Goal: Task Accomplishment & Management: Manage account settings

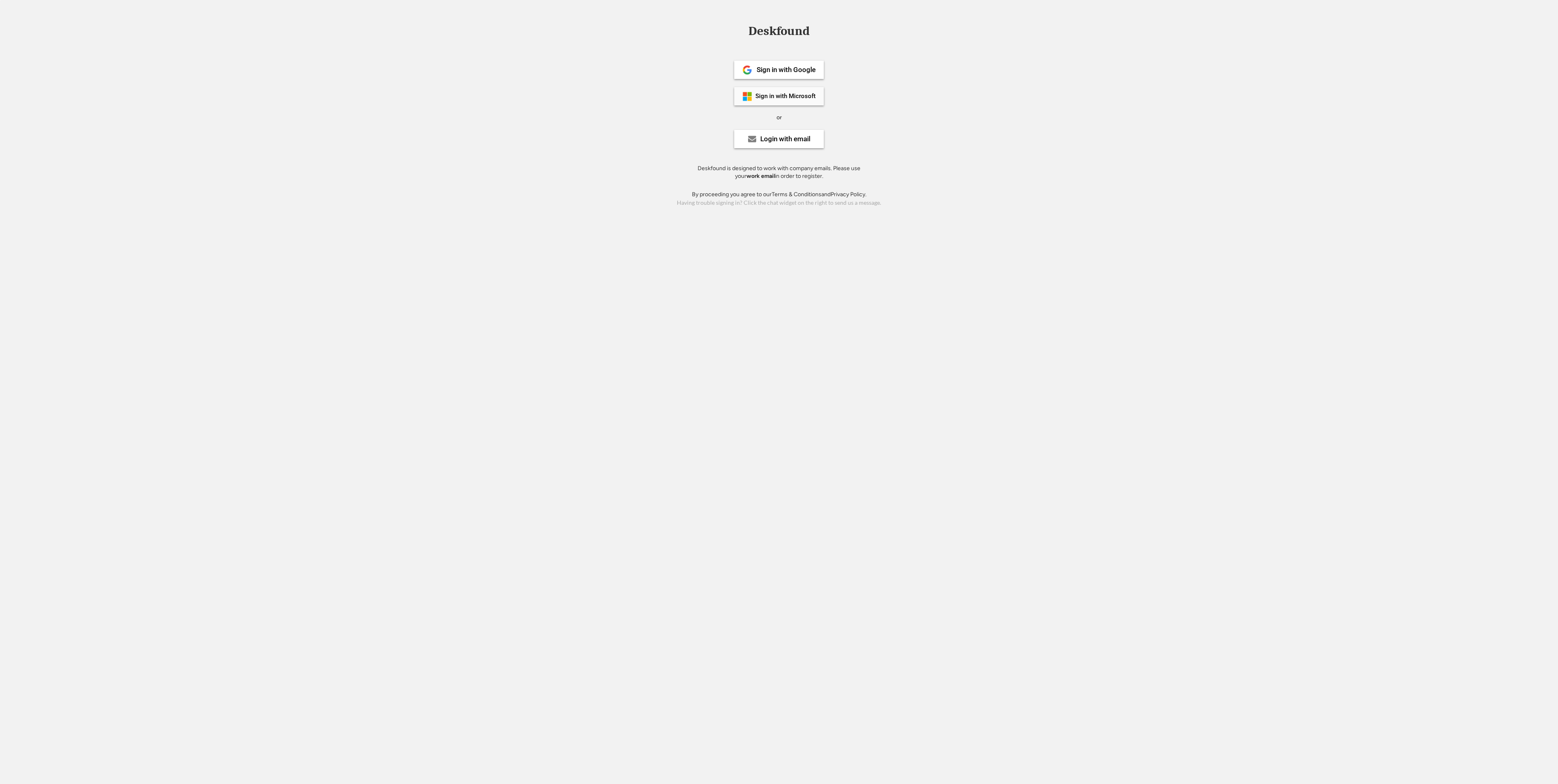
click at [778, 97] on div "Sign in with Microsoft" at bounding box center [785, 96] width 60 height 6
click at [762, 95] on div "Sign in with Microsoft" at bounding box center [785, 96] width 60 height 6
click at [762, 100] on div "Sign in with Microsoft" at bounding box center [779, 96] width 90 height 18
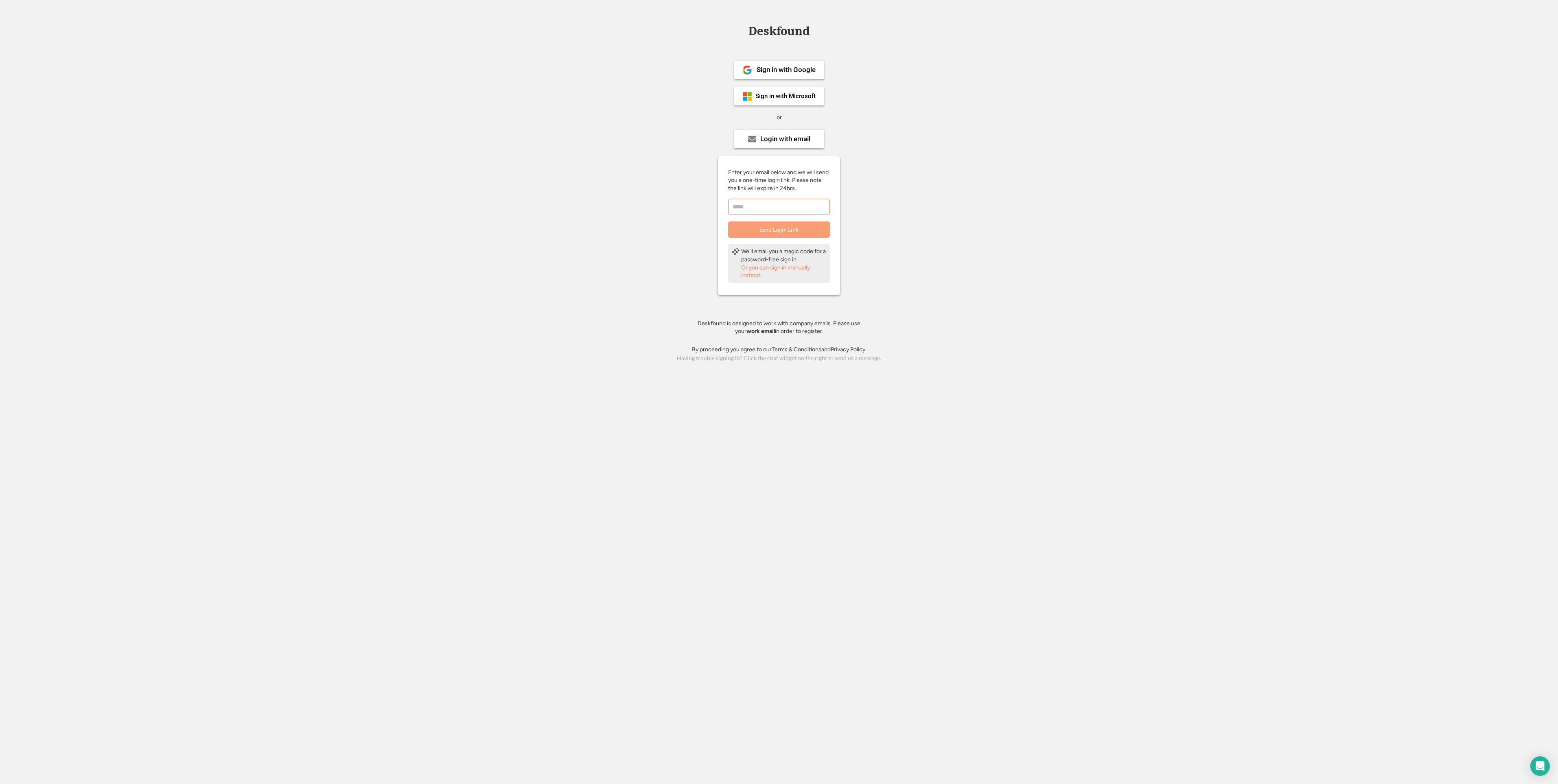
click at [767, 39] on div "Deskfound" at bounding box center [779, 32] width 69 height 16
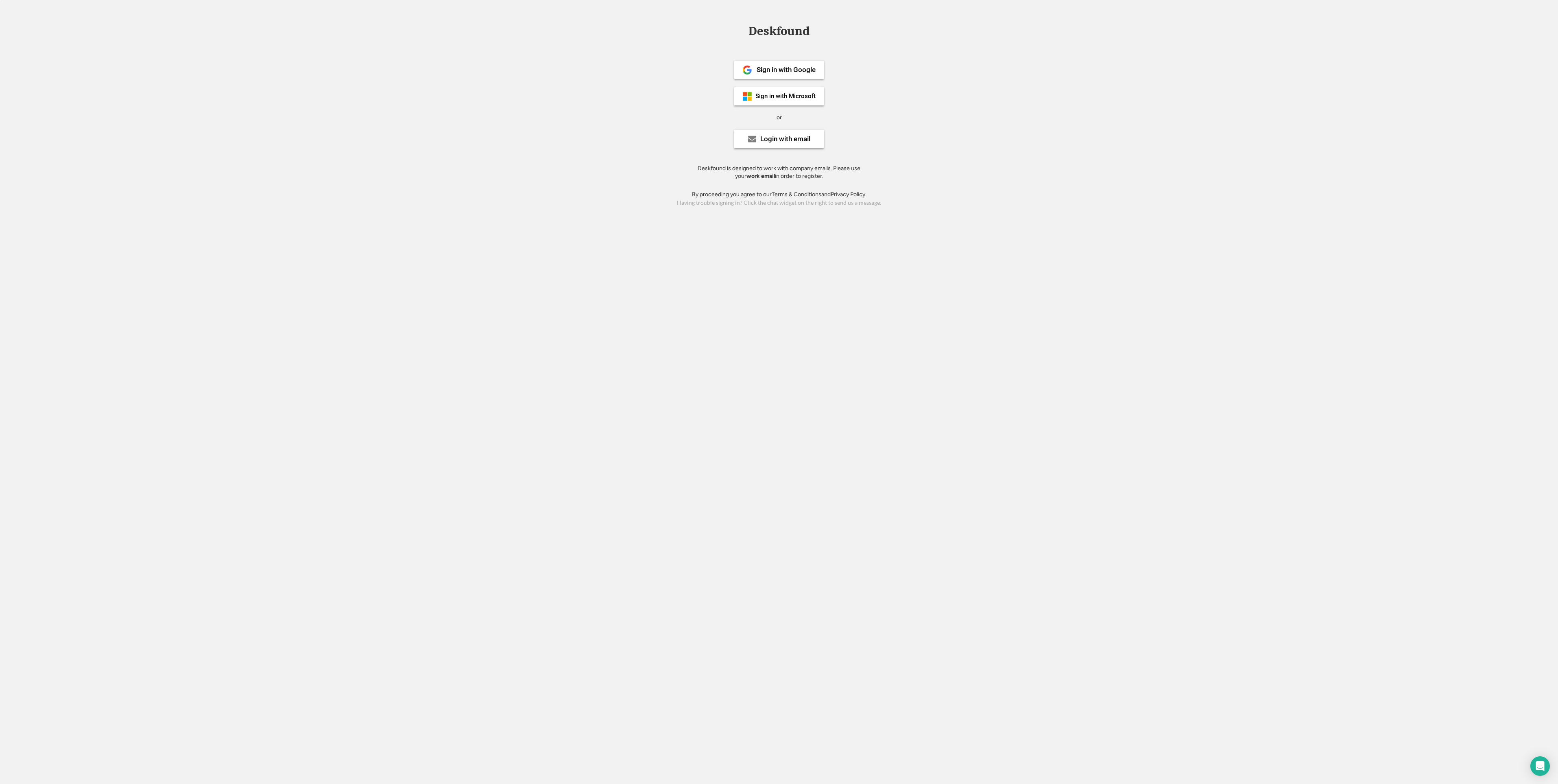
click at [796, 99] on div "Sign in with Microsoft" at bounding box center [785, 96] width 60 height 6
click at [781, 104] on div "Sign in with Microsoft" at bounding box center [779, 96] width 90 height 18
